Goal: Find specific page/section: Find specific page/section

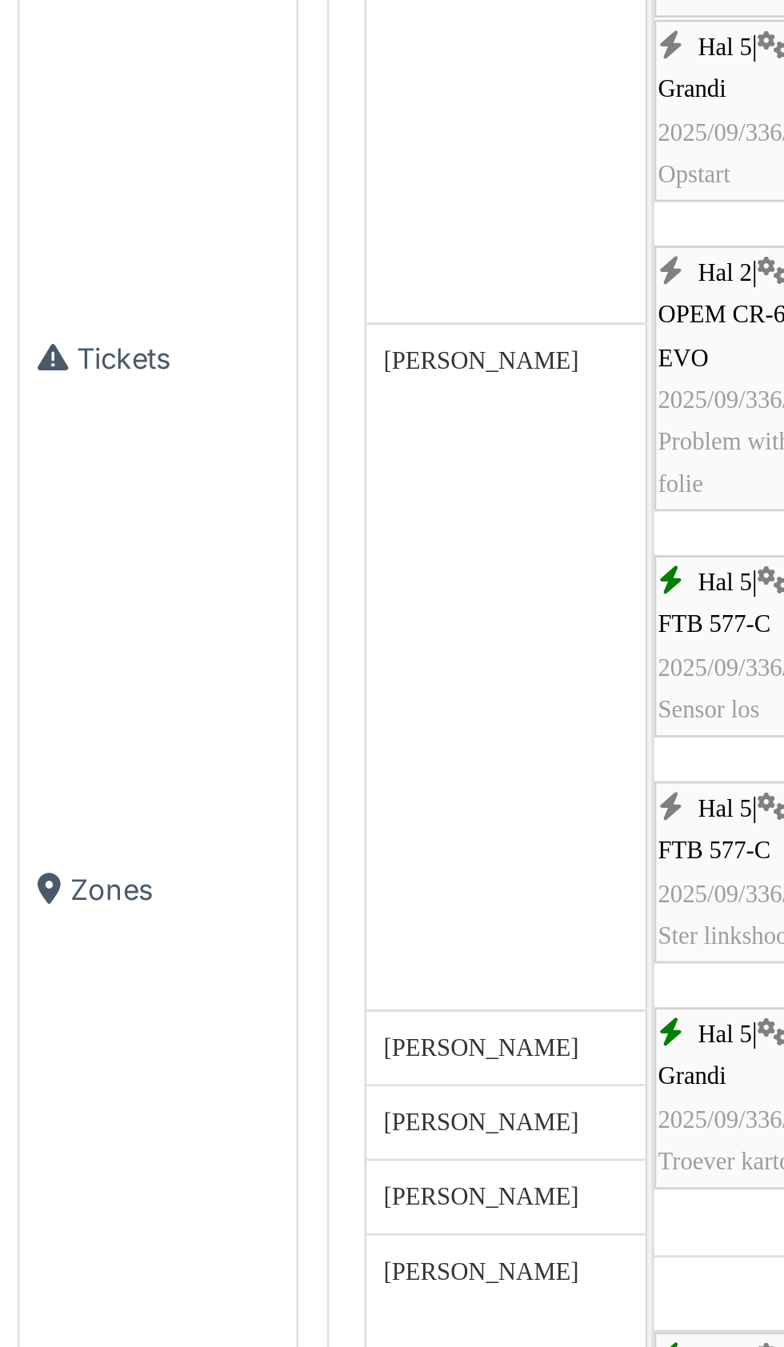
scroll to position [1350, 0]
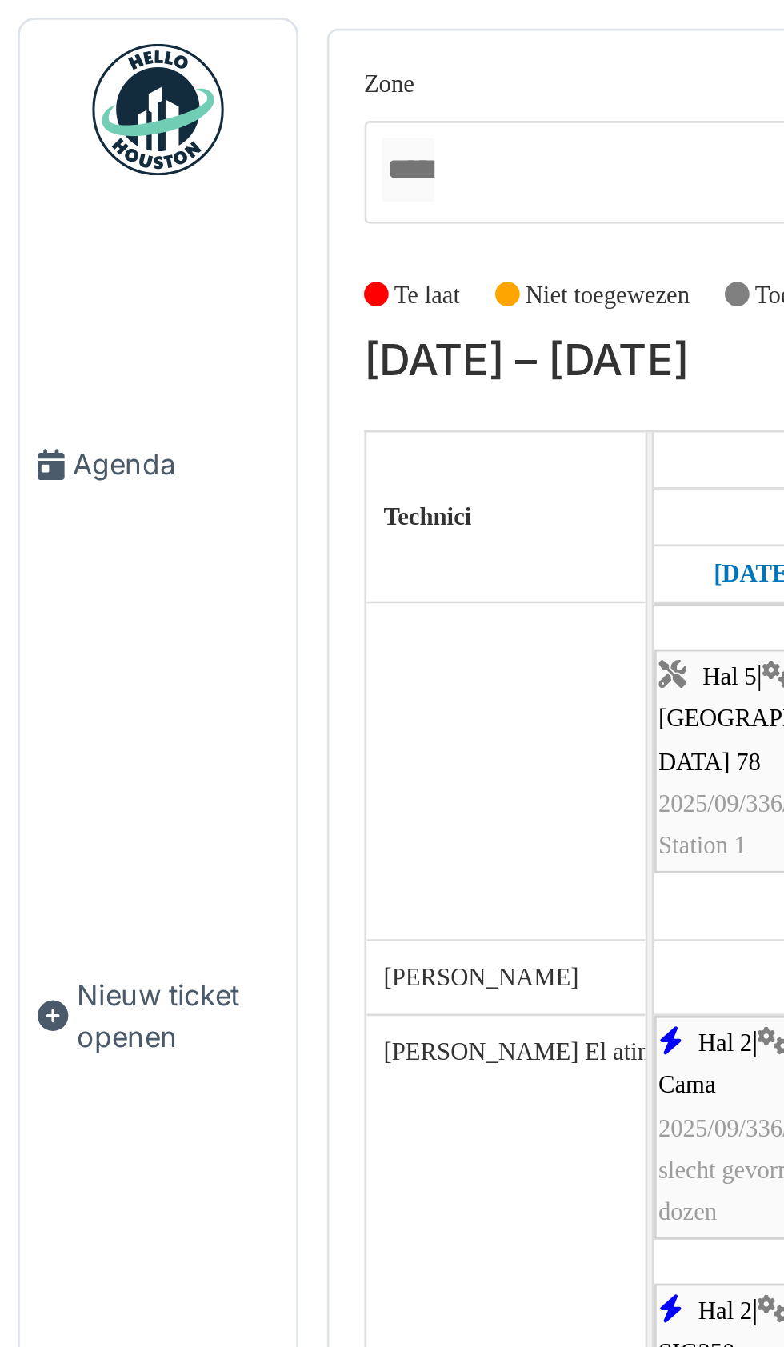
click at [50, 177] on span "Agenda" at bounding box center [63, 169] width 75 height 15
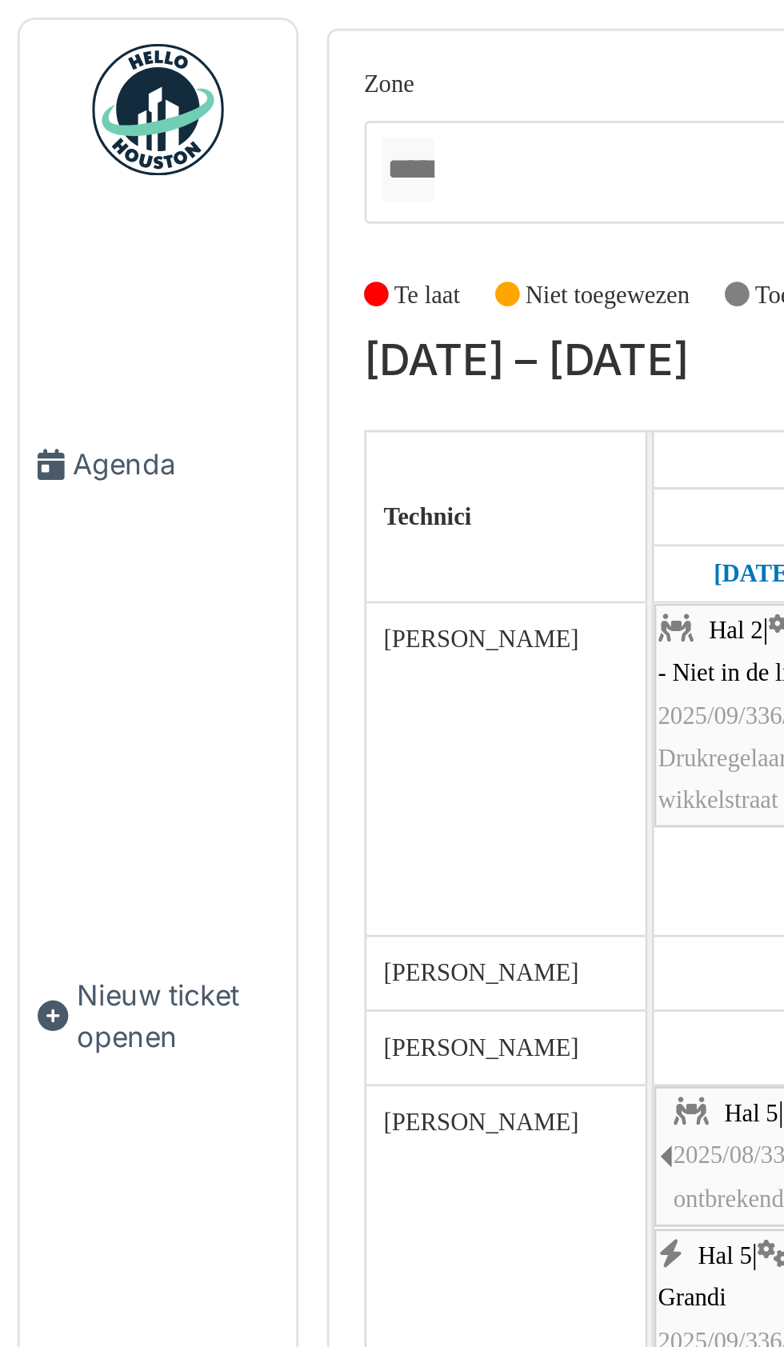
click at [42, 177] on span "Agenda" at bounding box center [63, 169] width 75 height 15
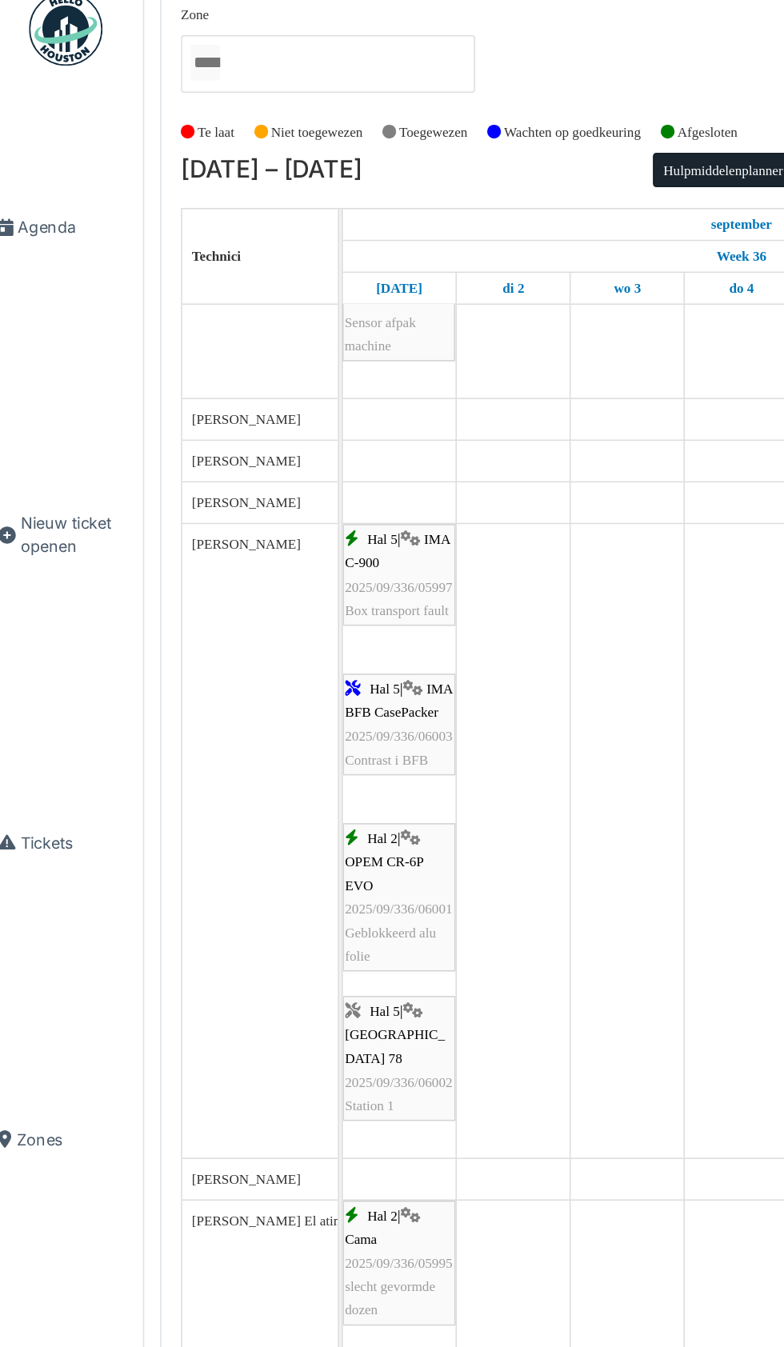
scroll to position [1053, 0]
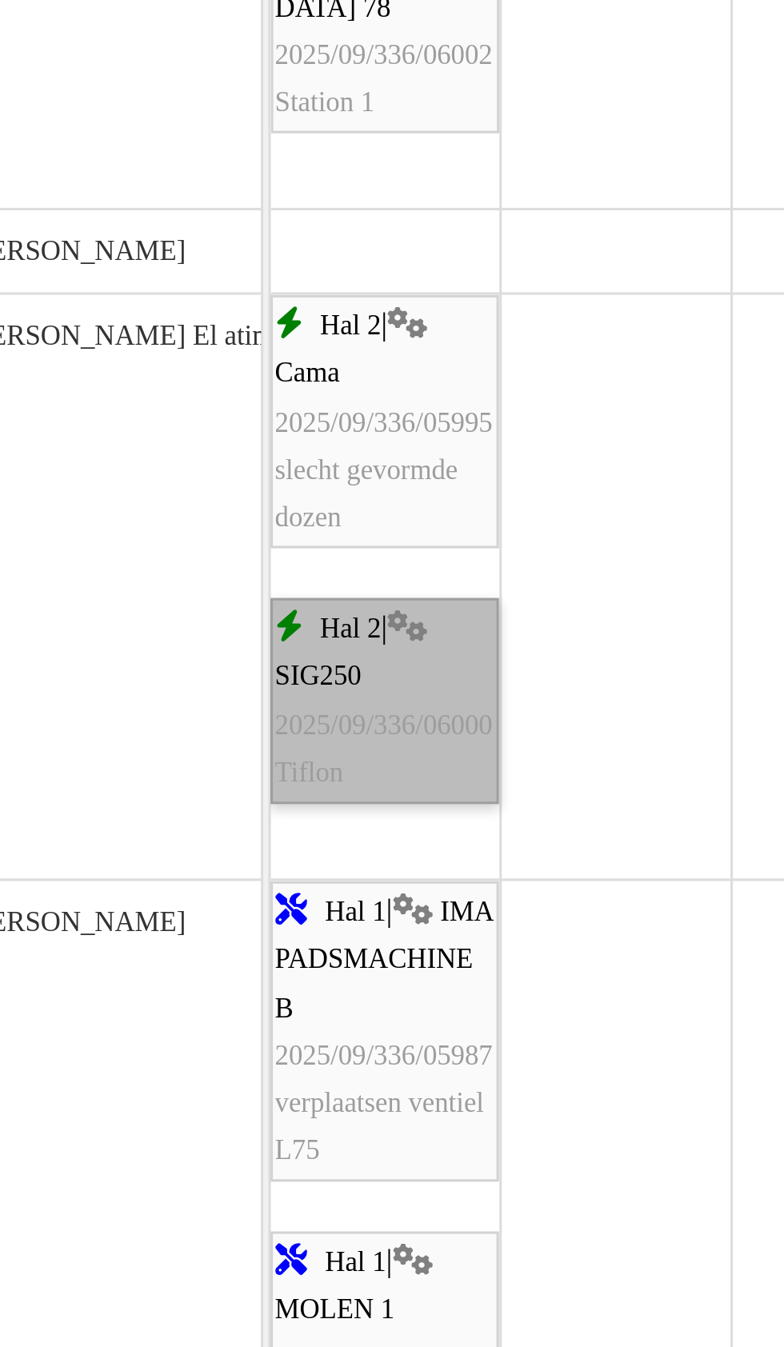
click at [270, 634] on link "Hal 2 | SIG250 2025/09/336/06000 Tiflon" at bounding box center [275, 619] width 74 height 66
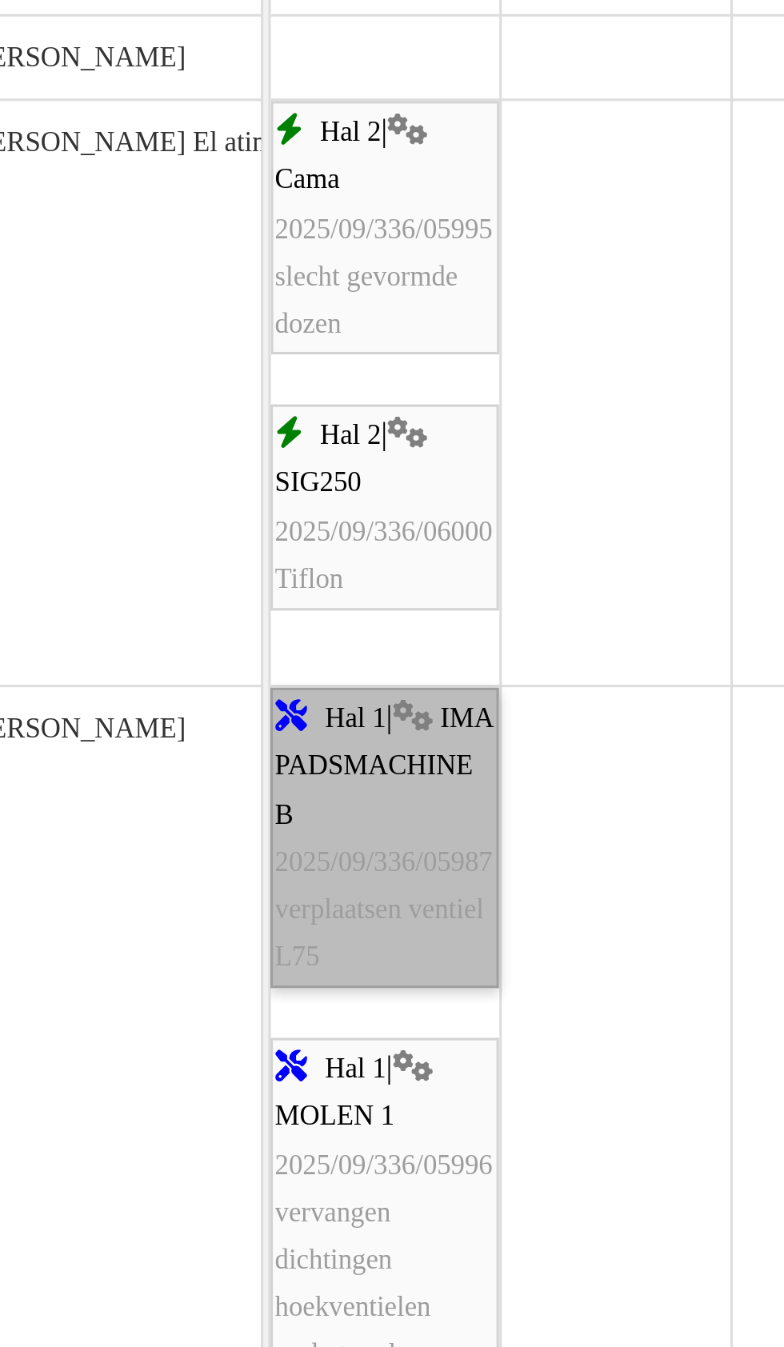
click at [269, 684] on link "Hal 1 | IMA PADSMACHINE B 2025/09/336/05987 verplaatsen ventiel L75" at bounding box center [275, 663] width 74 height 97
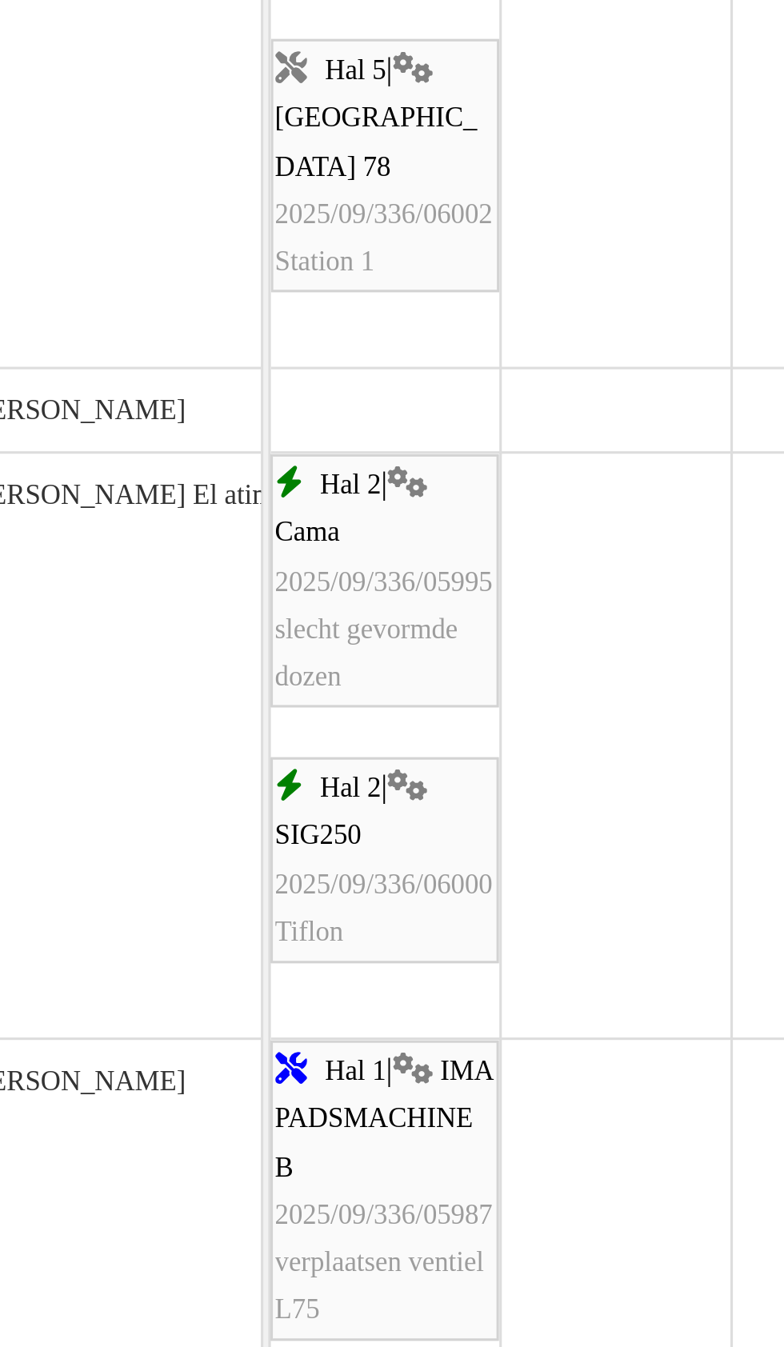
scroll to position [1259, 0]
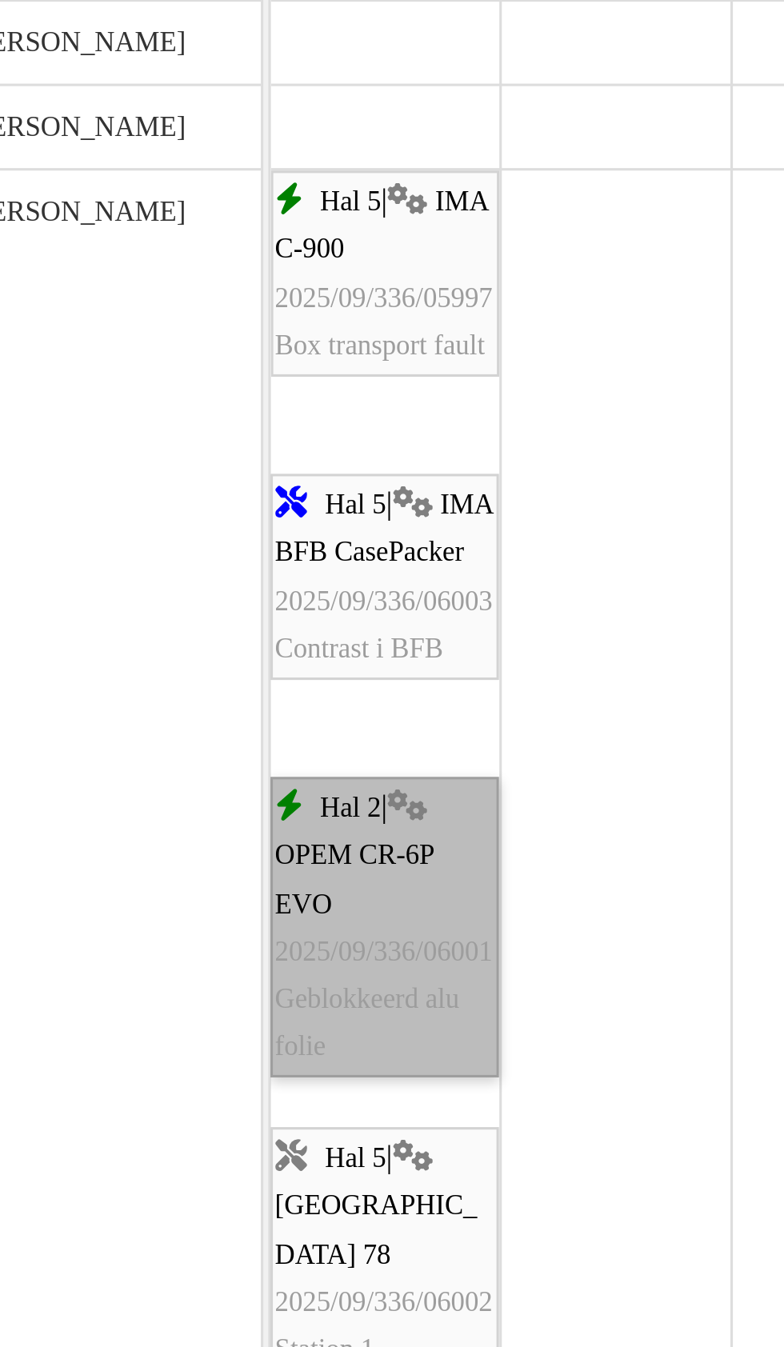
click at [275, 699] on link "Hal 2 | OPEM CR-6P EVO 2025/09/336/06001 Geblokkeerd alu folie" at bounding box center [275, 692] width 74 height 97
